Goal: Task Accomplishment & Management: Manage account settings

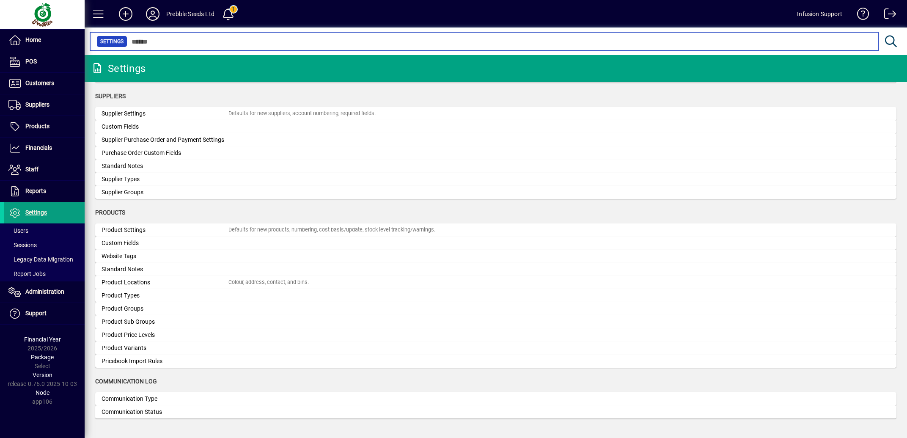
scroll to position [716, 0]
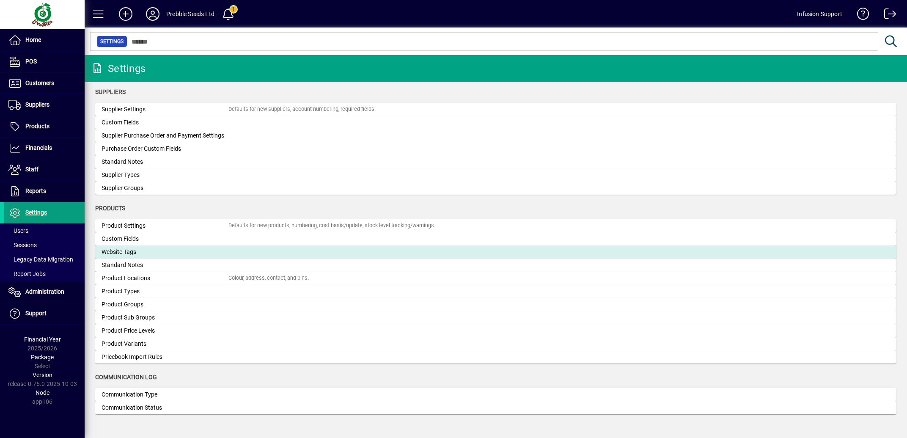
click at [184, 252] on div "Website Tags" at bounding box center [164, 251] width 127 height 9
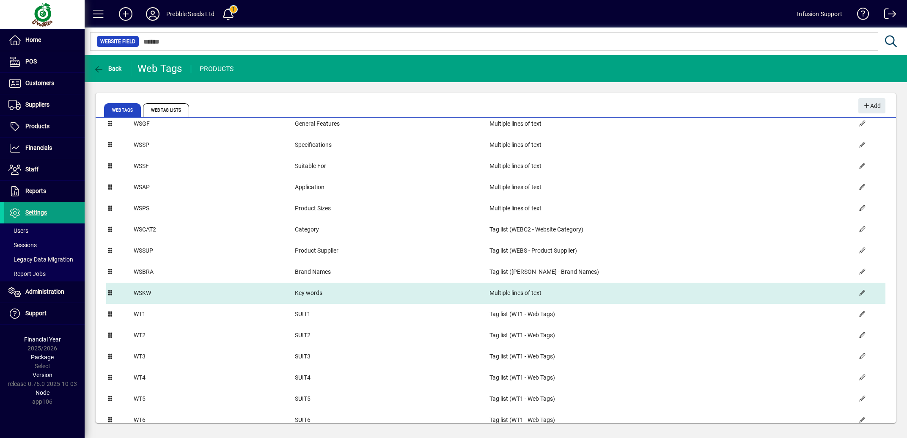
scroll to position [42, 0]
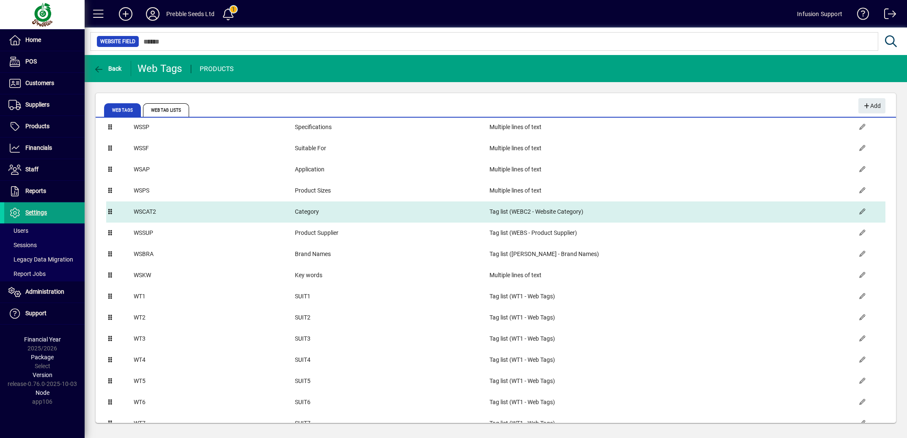
click at [227, 214] on td "WSCAT2" at bounding box center [213, 211] width 161 height 21
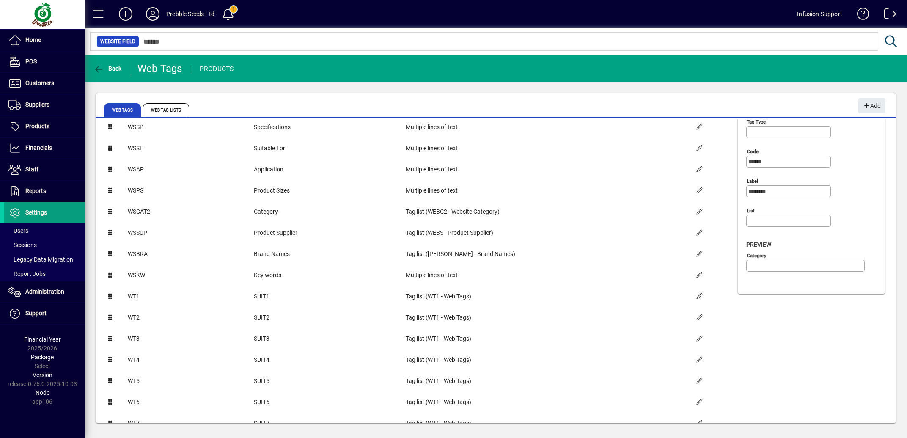
type input "**********"
click at [792, 162] on input "******" at bounding box center [789, 161] width 82 height 7
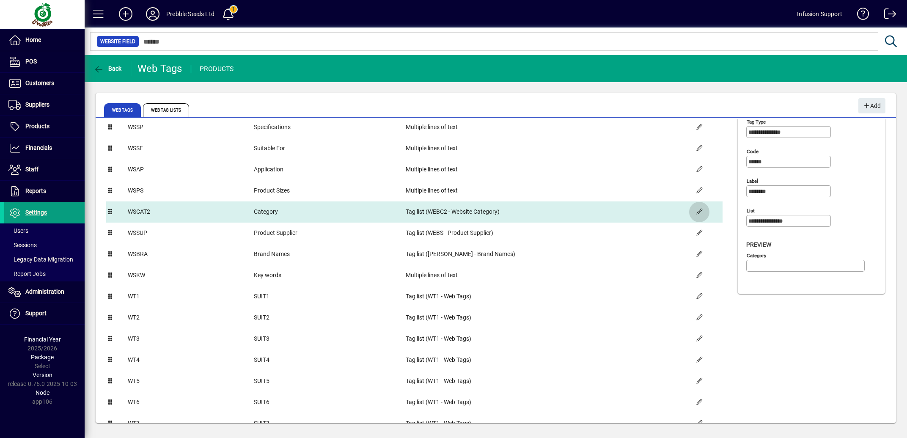
click at [691, 214] on span "button" at bounding box center [699, 212] width 20 height 20
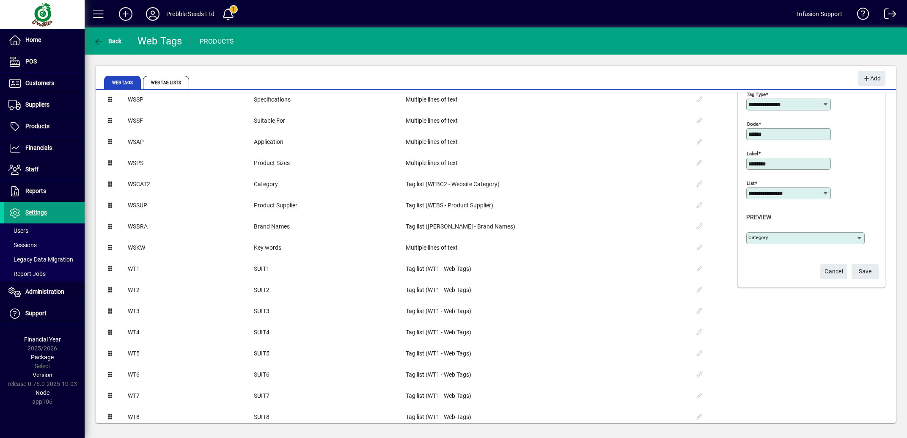
click at [856, 239] on icon at bounding box center [859, 238] width 7 height 7
click at [822, 104] on icon at bounding box center [825, 104] width 7 height 7
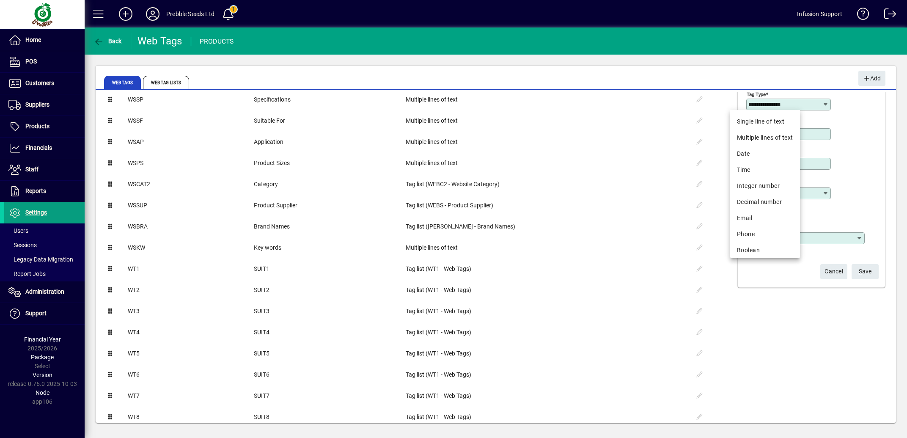
click at [822, 104] on icon at bounding box center [825, 104] width 7 height 7
click at [833, 137] on div "**********" at bounding box center [813, 169] width 134 height 163
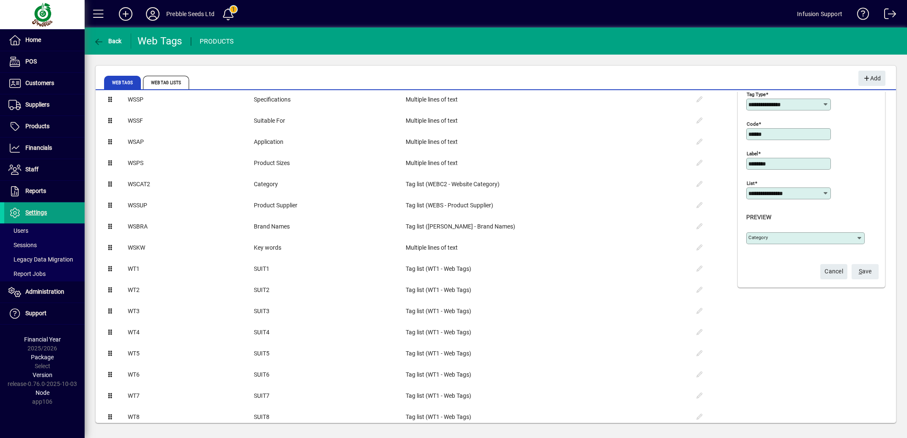
click at [858, 271] on span "S" at bounding box center [859, 271] width 3 height 7
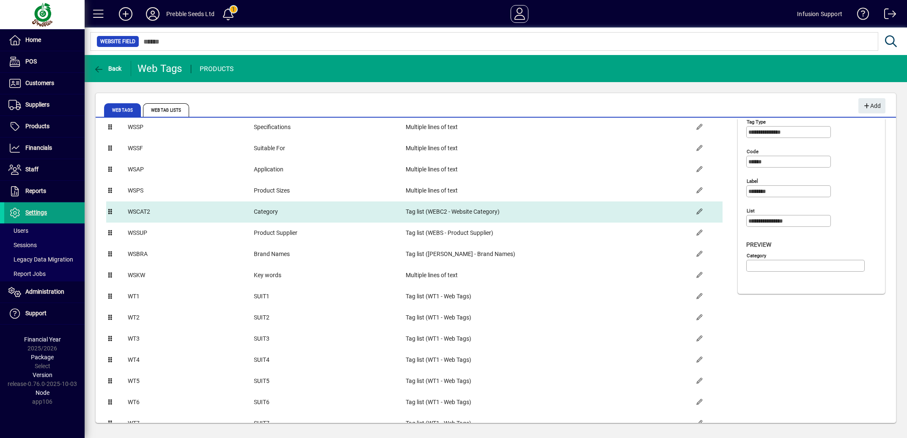
click at [181, 210] on td "WSCAT2" at bounding box center [190, 211] width 126 height 21
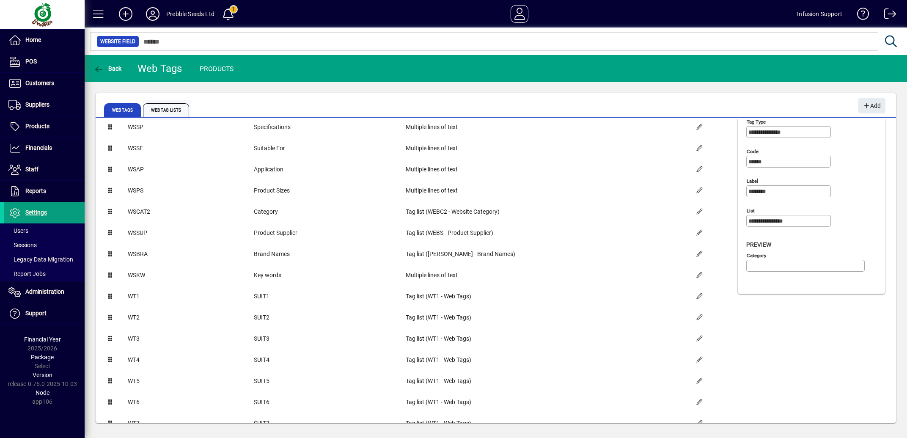
click at [173, 108] on span "Web Tag Lists" at bounding box center [166, 110] width 46 height 14
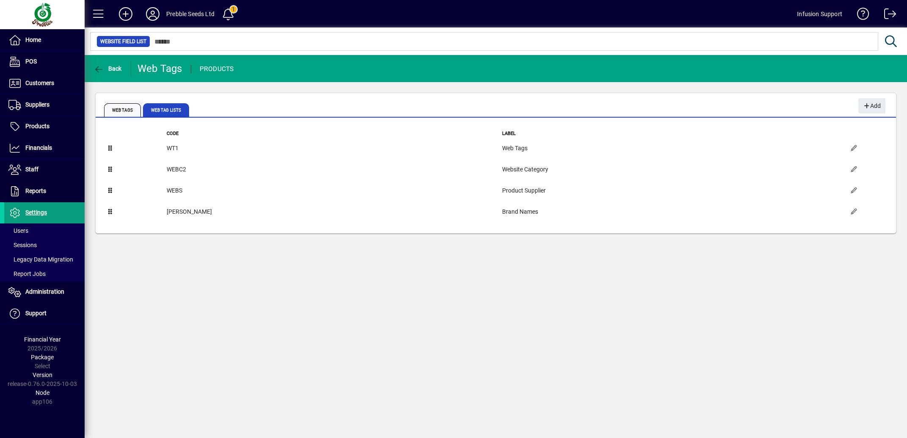
click at [125, 111] on span "Web Tags" at bounding box center [122, 110] width 37 height 14
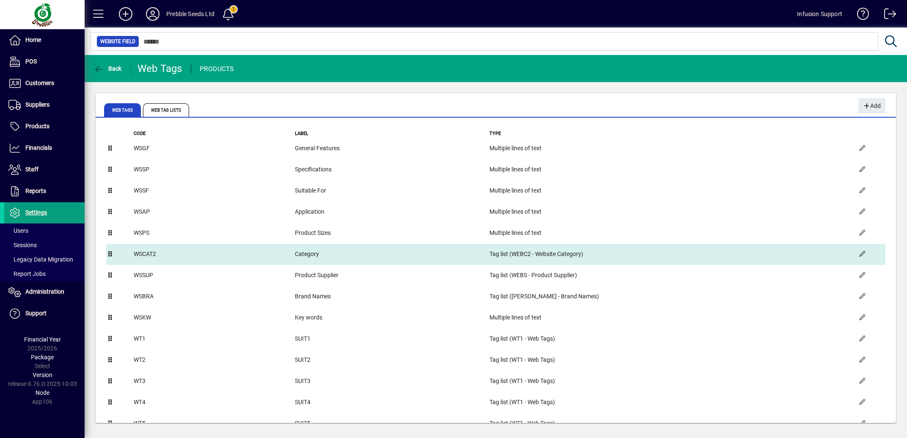
click at [224, 252] on td "WSCAT2" at bounding box center [213, 254] width 161 height 21
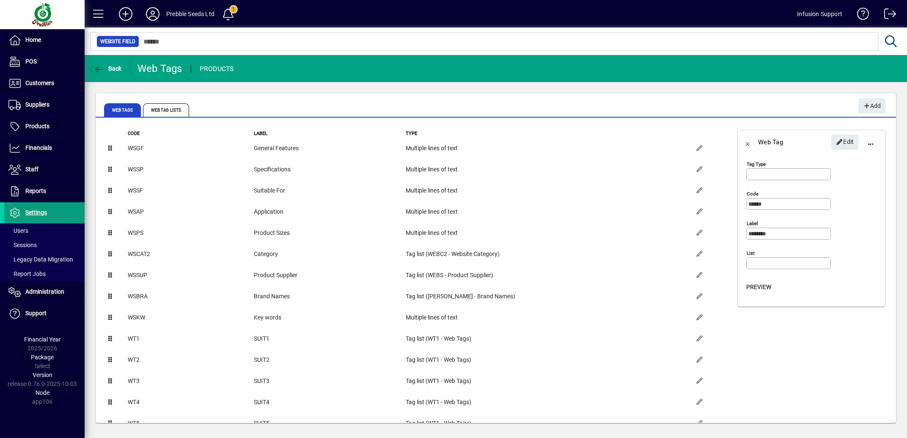
type input "**********"
click at [178, 113] on span "Web Tag Lists" at bounding box center [166, 110] width 46 height 14
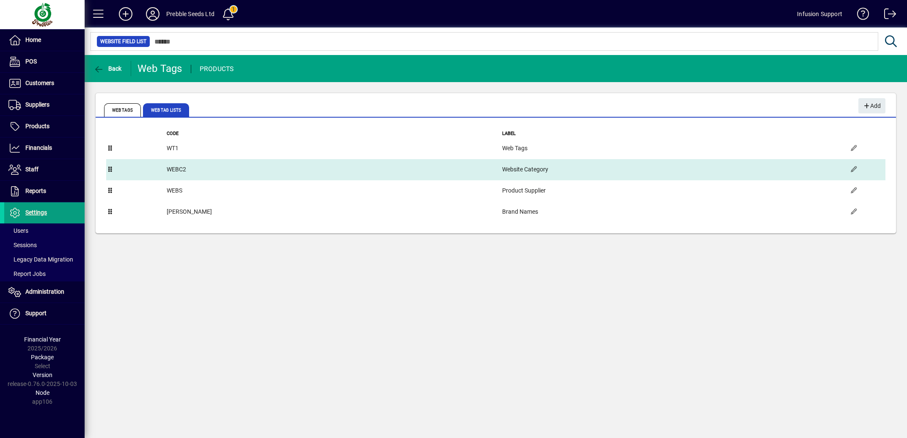
click at [113, 171] on icon at bounding box center [111, 169] width 8 height 6
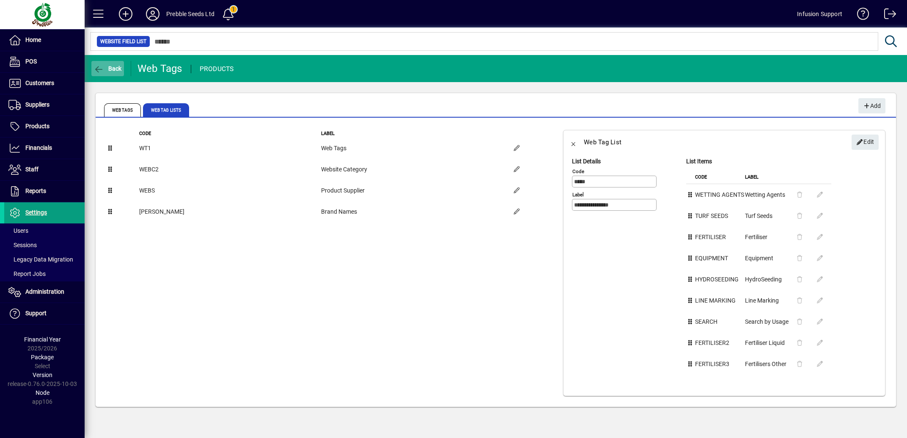
click at [99, 68] on icon "button" at bounding box center [98, 69] width 11 height 8
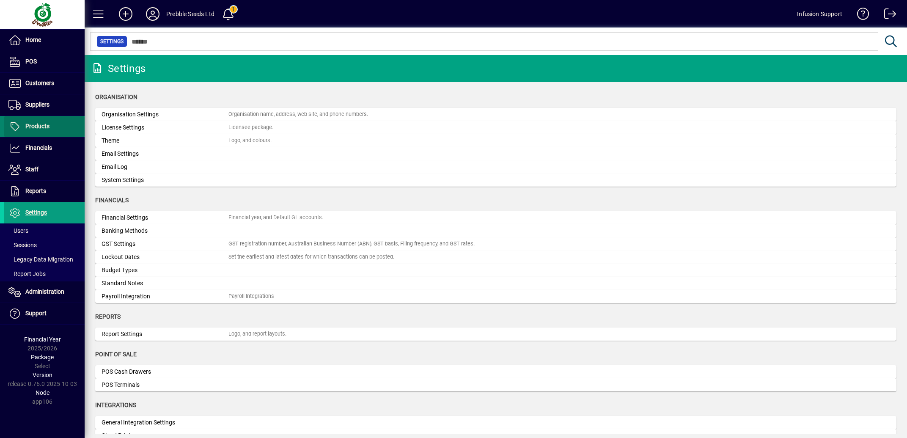
click at [41, 123] on span "Products" at bounding box center [37, 126] width 24 height 7
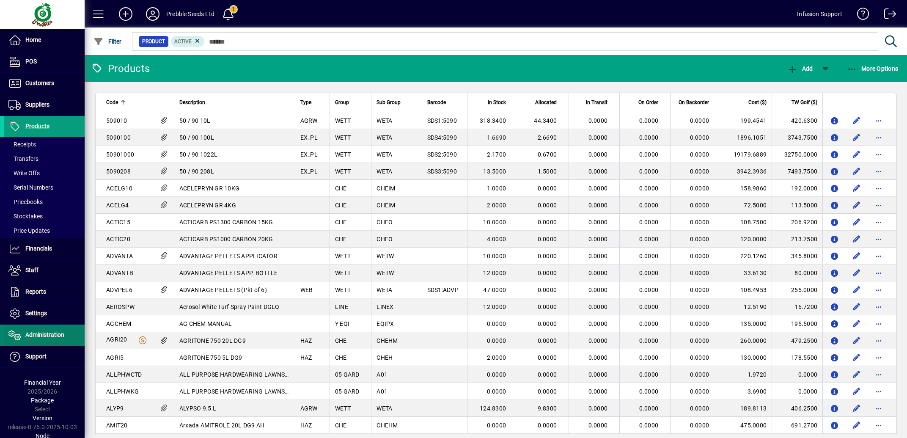
click at [38, 335] on span "Administration" at bounding box center [44, 334] width 39 height 7
click at [56, 330] on span at bounding box center [44, 335] width 80 height 20
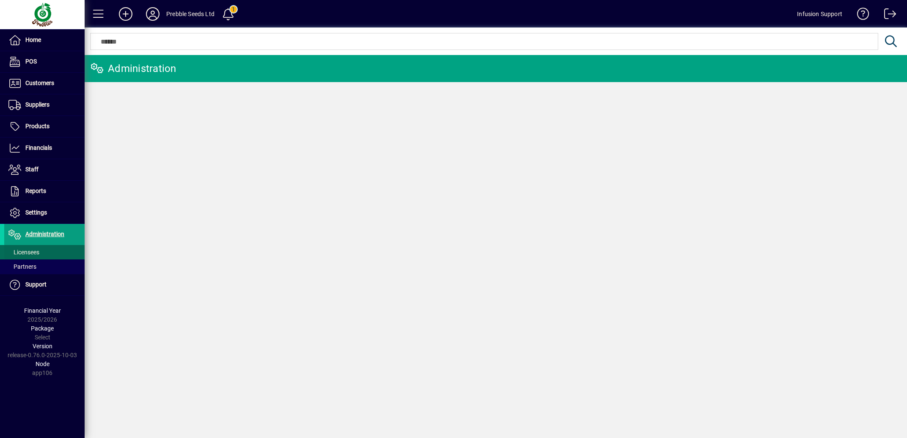
drag, startPoint x: 27, startPoint y: 249, endPoint x: 35, endPoint y: 248, distance: 7.7
click at [28, 249] on span "Licensees" at bounding box center [21, 252] width 35 height 9
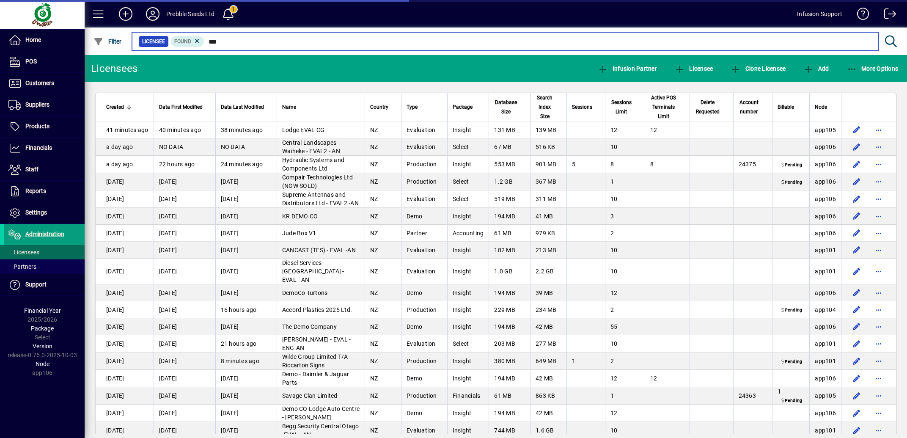
click at [254, 39] on input "***" at bounding box center [537, 42] width 667 height 12
type input "*"
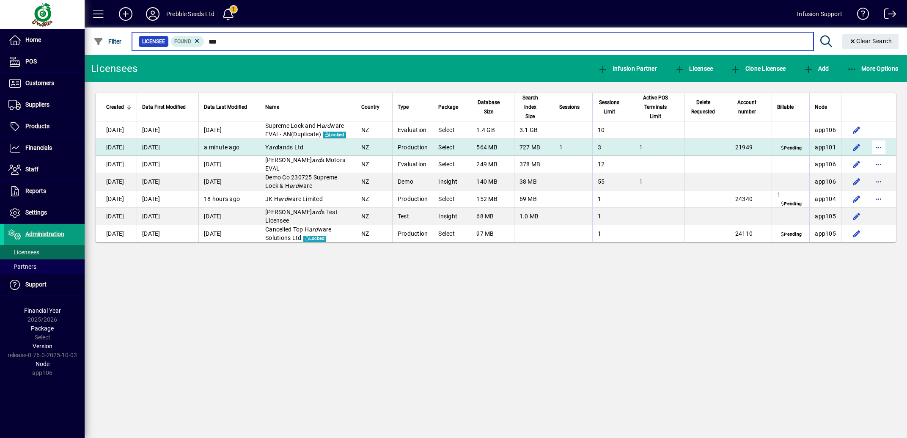
type input "***"
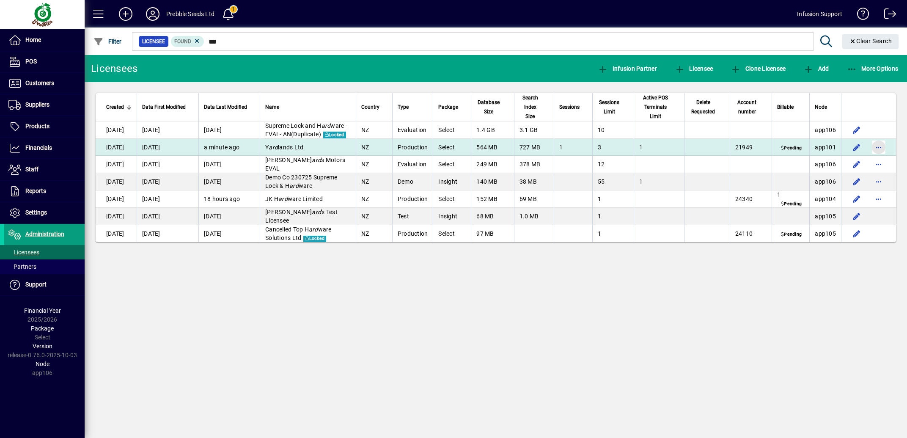
click at [879, 157] on span "button" at bounding box center [878, 147] width 20 height 20
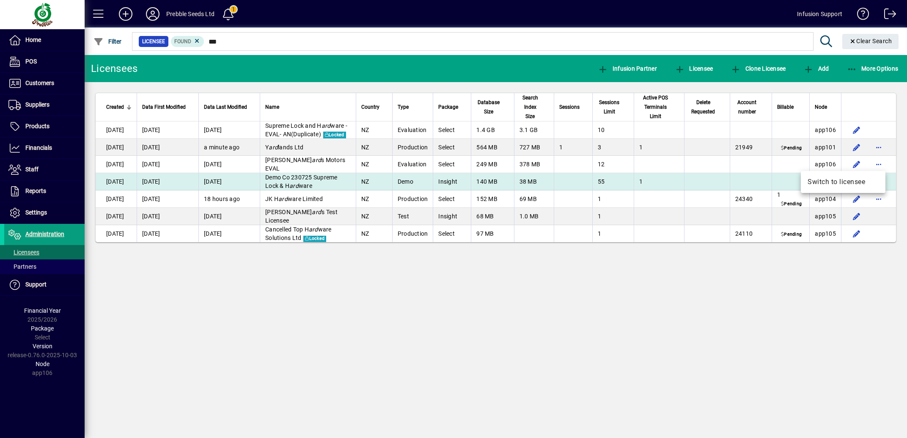
drag, startPoint x: 842, startPoint y: 180, endPoint x: 420, endPoint y: 207, distance: 422.8
click at [842, 180] on span "Switch to licensee" at bounding box center [842, 182] width 71 height 10
